Goal: Find specific page/section: Find specific page/section

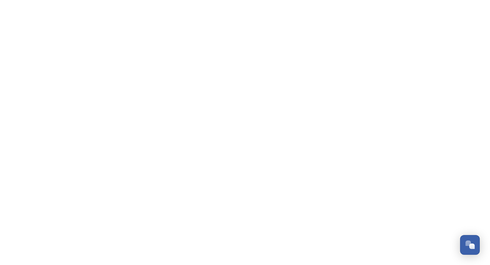
scroll to position [2010, 0]
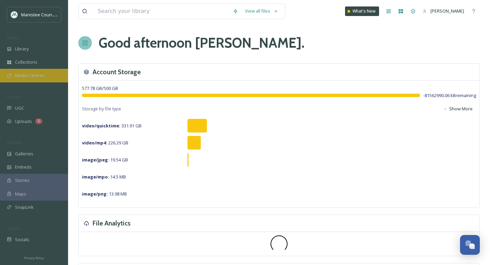
click at [52, 77] on div "Media Centres" at bounding box center [34, 75] width 68 height 13
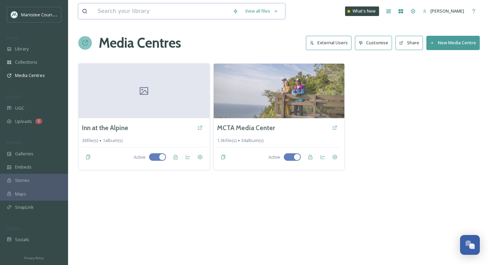
click at [148, 14] on input at bounding box center [161, 11] width 135 height 15
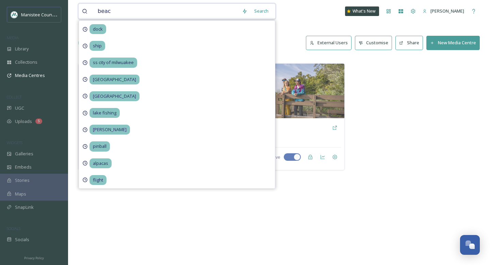
type input "beach"
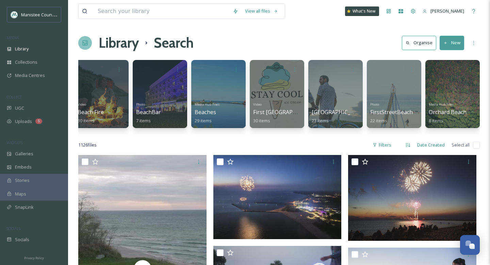
scroll to position [0, 301]
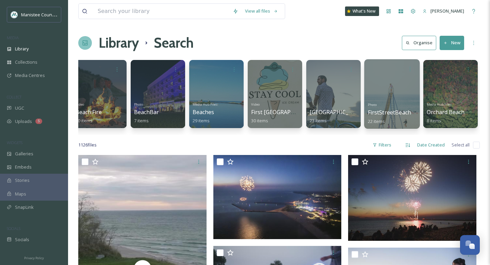
click at [399, 95] on div at bounding box center [391, 93] width 55 height 69
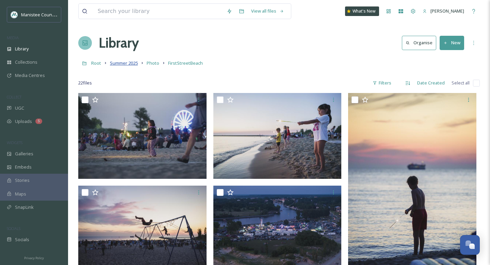
click at [131, 63] on span "Summer 2025" at bounding box center [124, 63] width 28 height 6
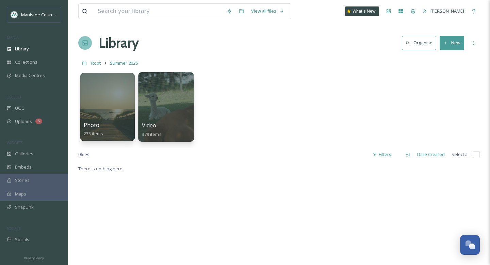
click at [157, 87] on div at bounding box center [166, 82] width 49 height 13
click at [165, 102] on div at bounding box center [165, 106] width 55 height 69
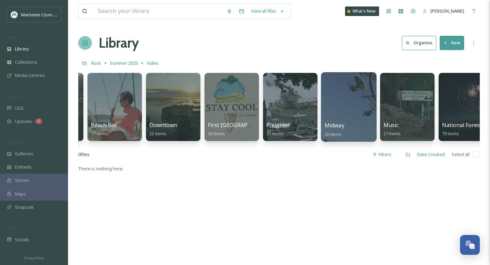
scroll to position [0, 105]
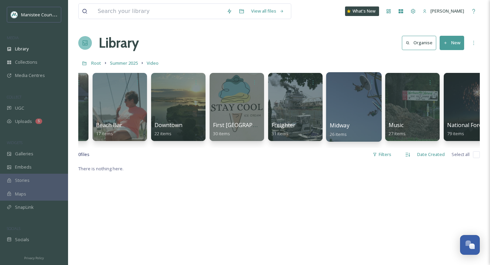
click at [246, 119] on div at bounding box center [236, 107] width 54 height 68
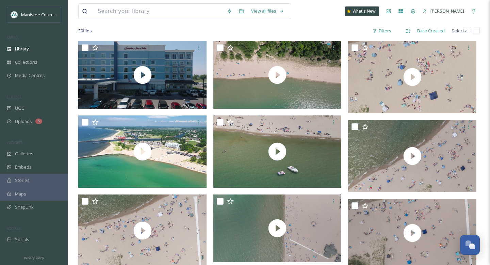
scroll to position [25, 0]
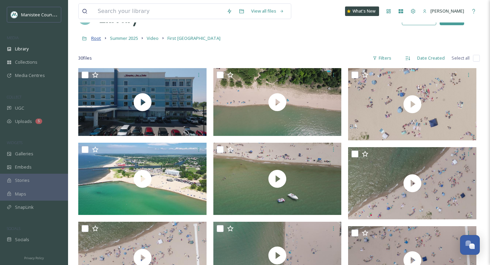
click at [96, 38] on span "Root" at bounding box center [96, 38] width 10 height 6
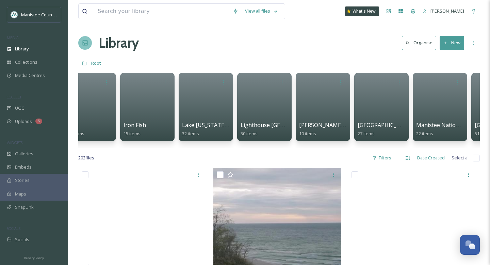
scroll to position [0, 1191]
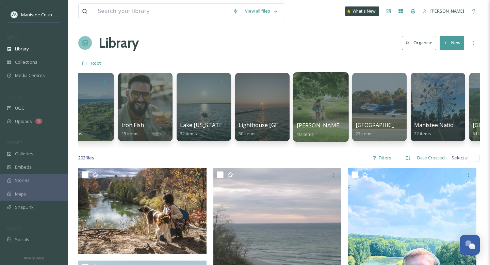
click at [318, 108] on div at bounding box center [320, 106] width 55 height 69
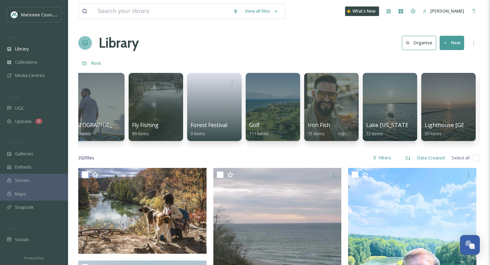
scroll to position [0, 1009]
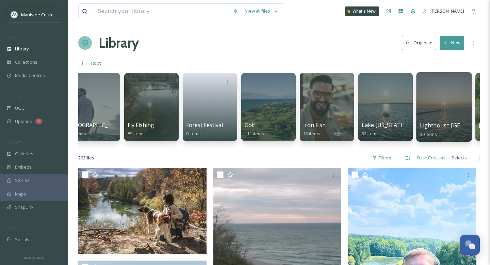
click at [444, 113] on div at bounding box center [443, 106] width 55 height 69
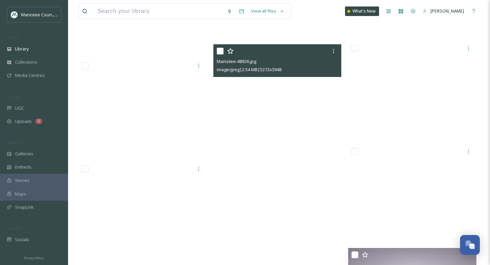
scroll to position [1023, 0]
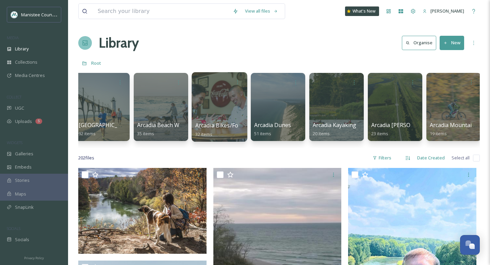
scroll to position [0, 7]
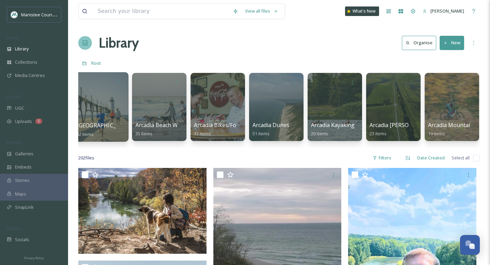
click at [85, 104] on div at bounding box center [100, 106] width 55 height 69
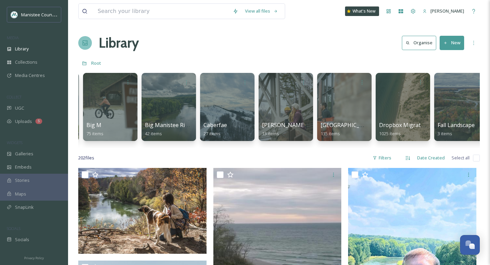
scroll to position [0, 561]
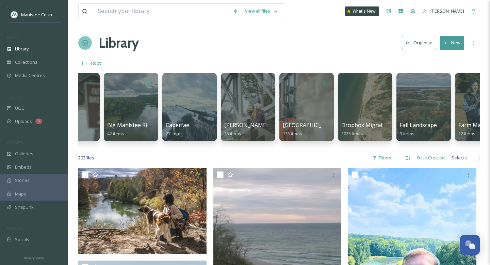
click at [291, 106] on div at bounding box center [306, 107] width 54 height 68
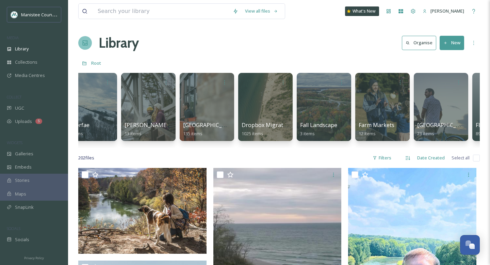
scroll to position [0, 662]
